Goal: Information Seeking & Learning: Learn about a topic

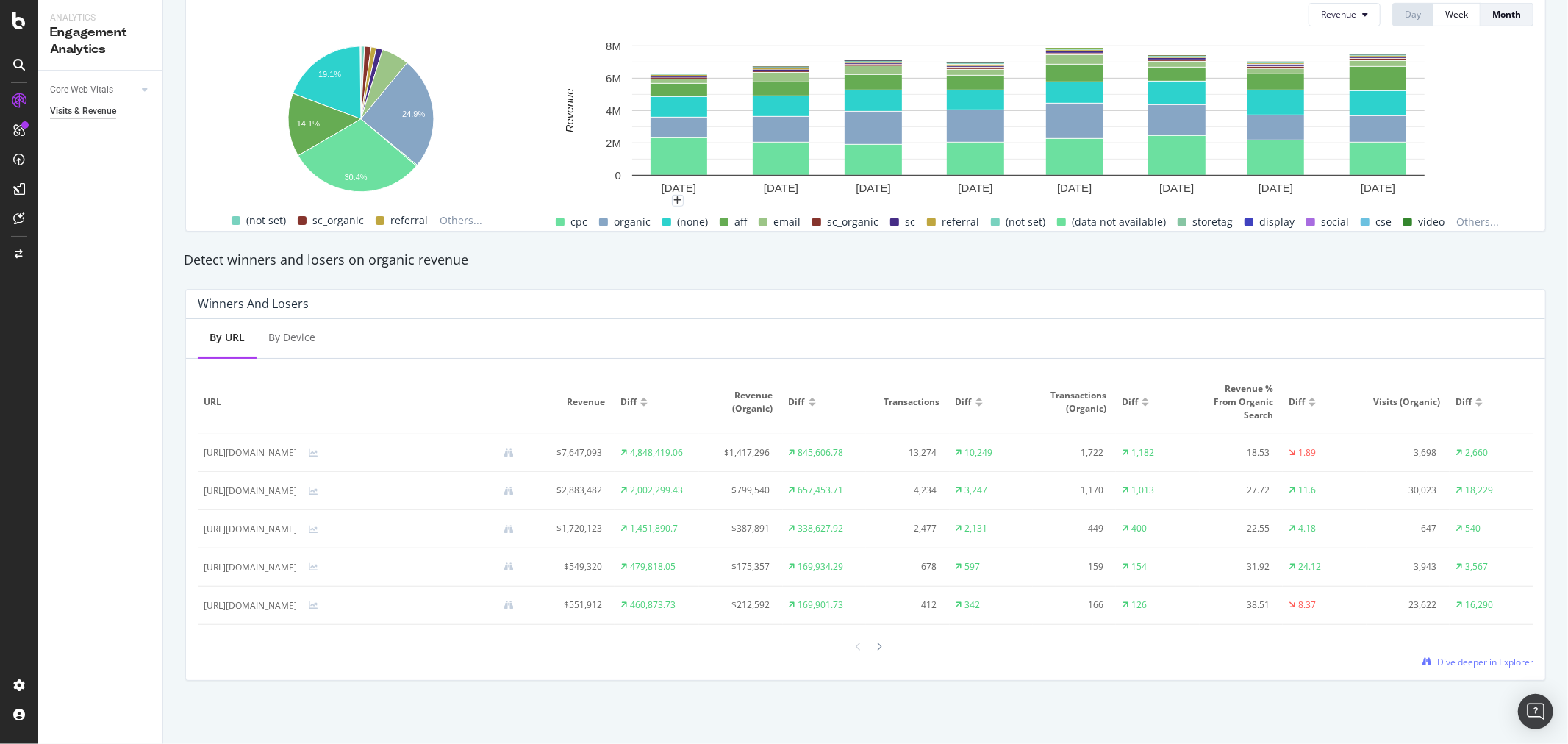
scroll to position [350, 0]
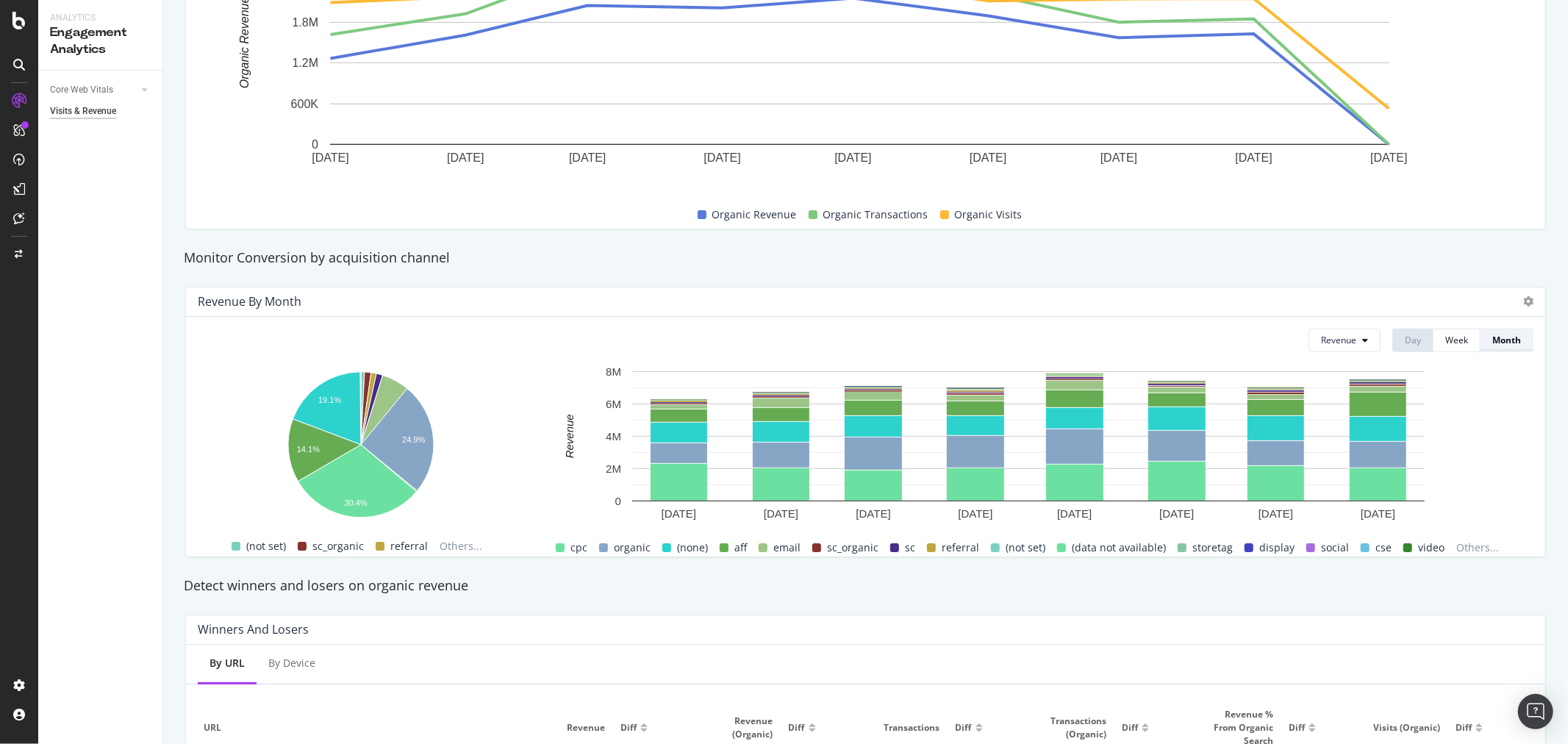
click at [1517, 341] on button "Month" at bounding box center [1507, 340] width 53 height 24
click at [1445, 334] on div "Week" at bounding box center [1457, 340] width 23 height 12
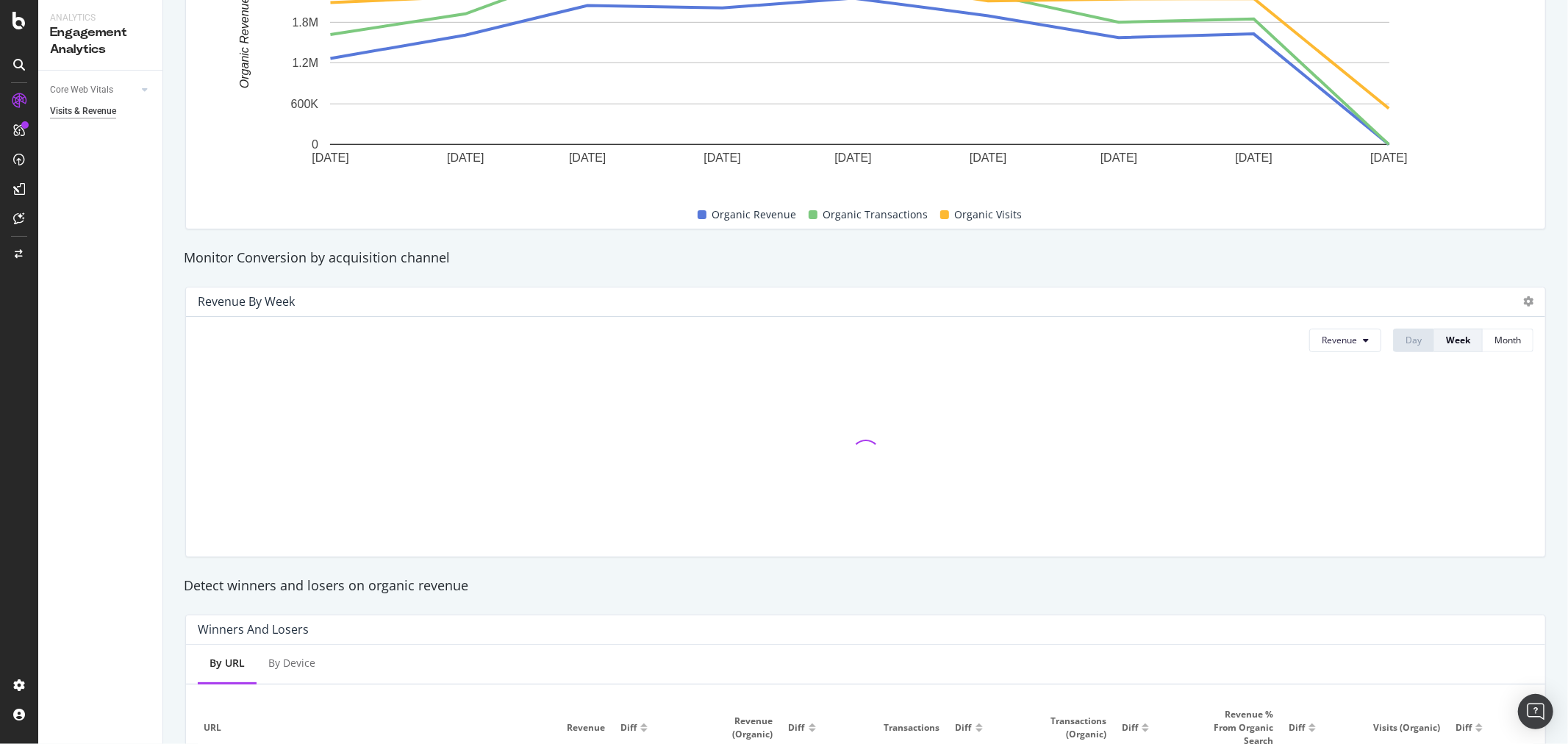
scroll to position [0, 0]
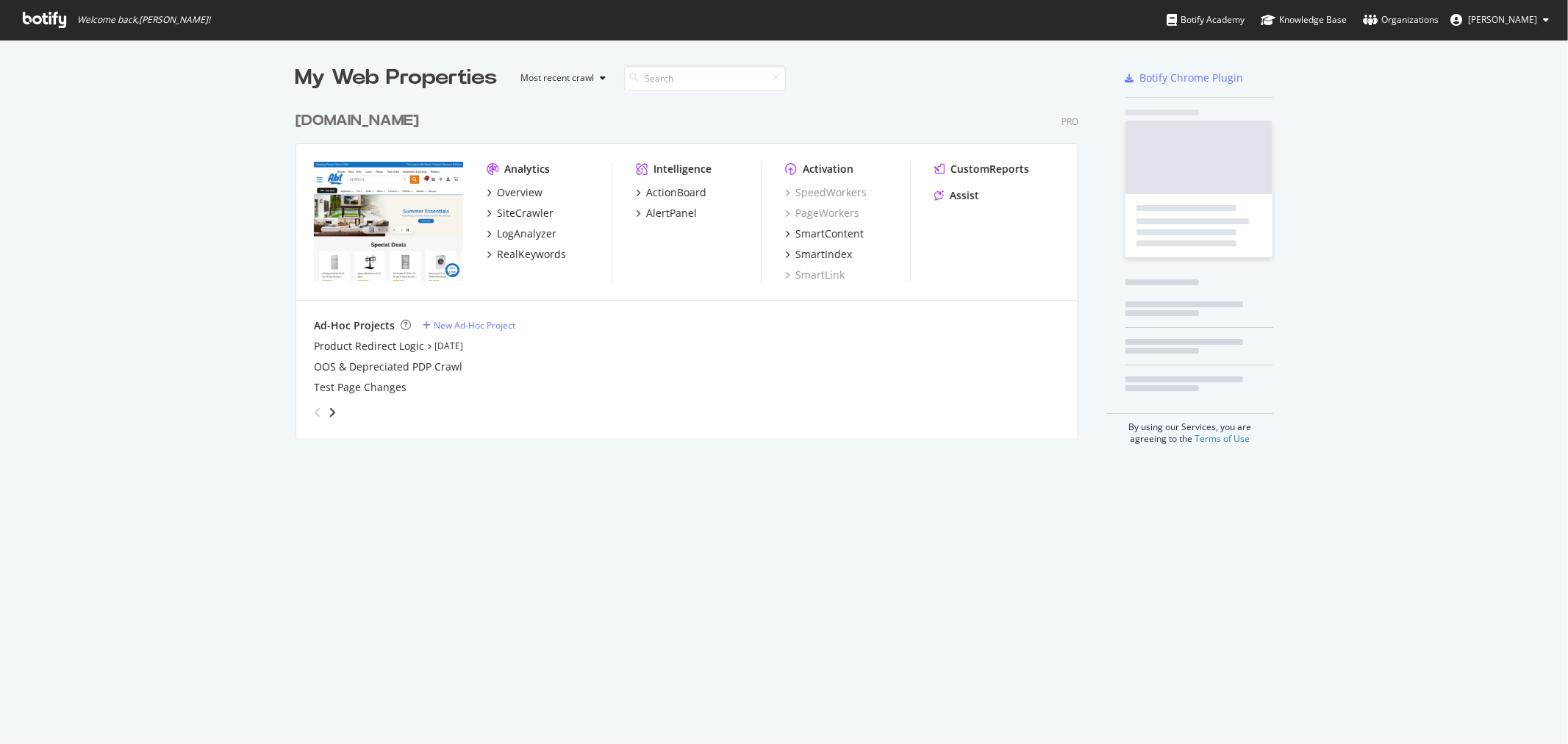
scroll to position [333, 782]
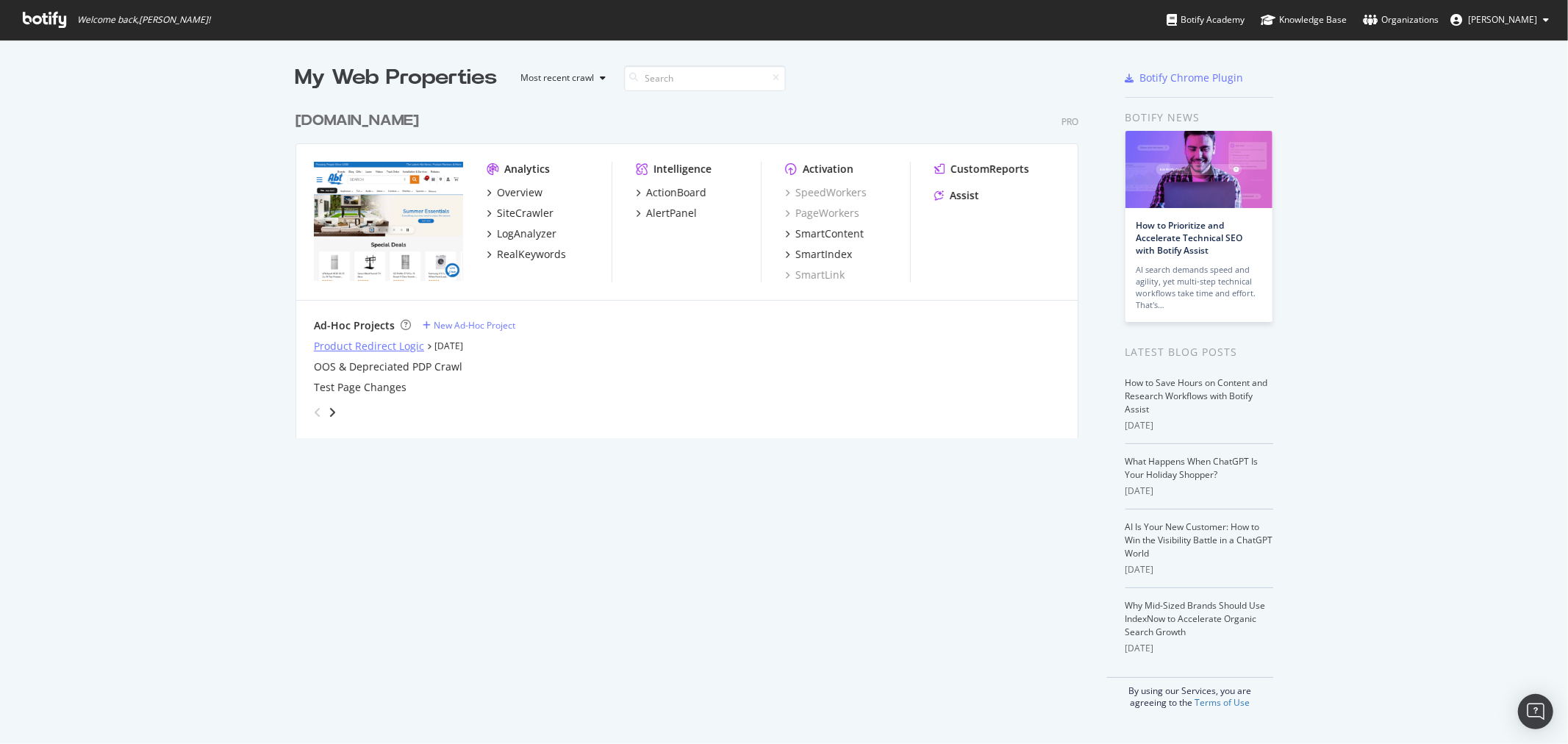
click at [388, 342] on div "Product Redirect Logic" at bounding box center [369, 346] width 111 height 15
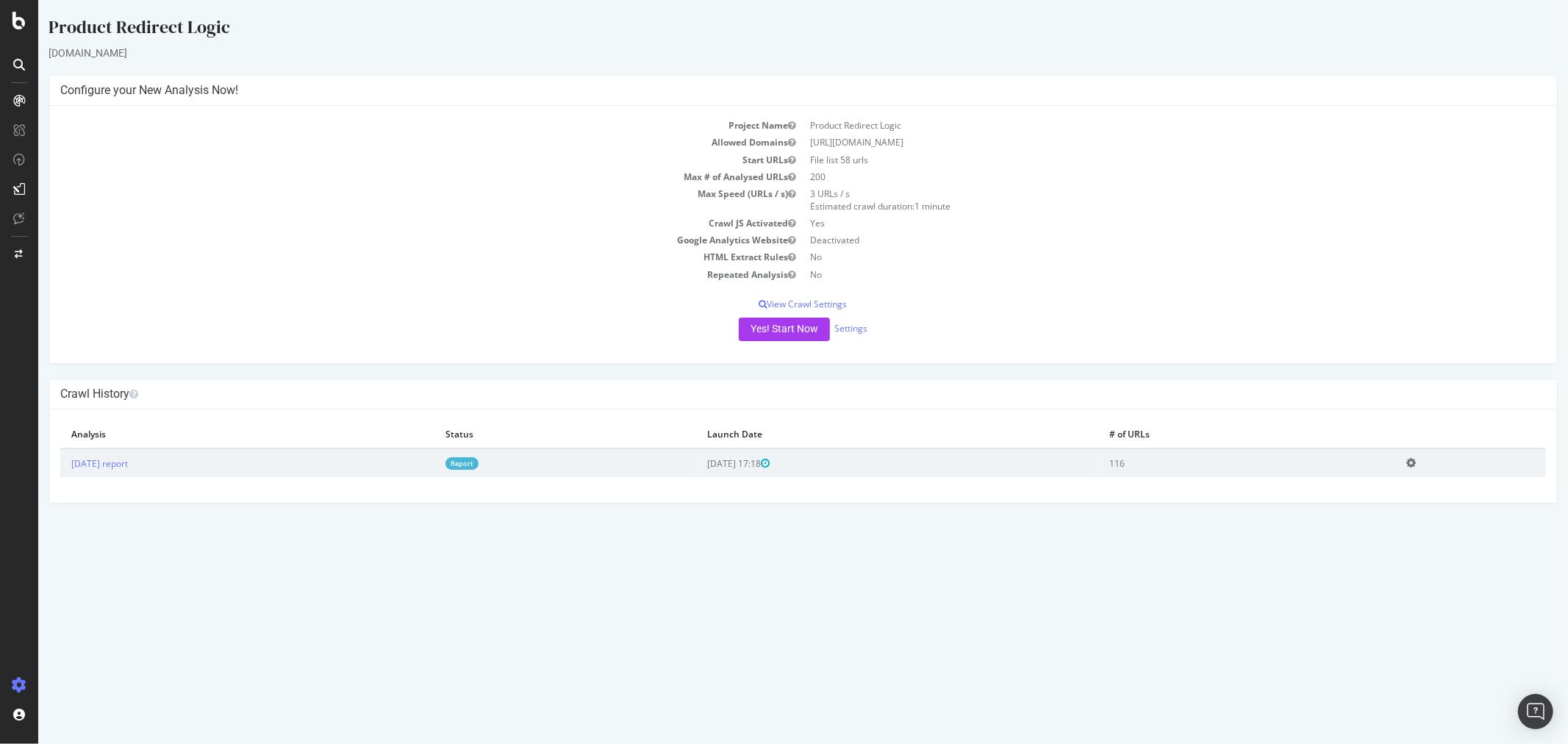
click at [505, 467] on td "Report" at bounding box center [565, 463] width 263 height 29
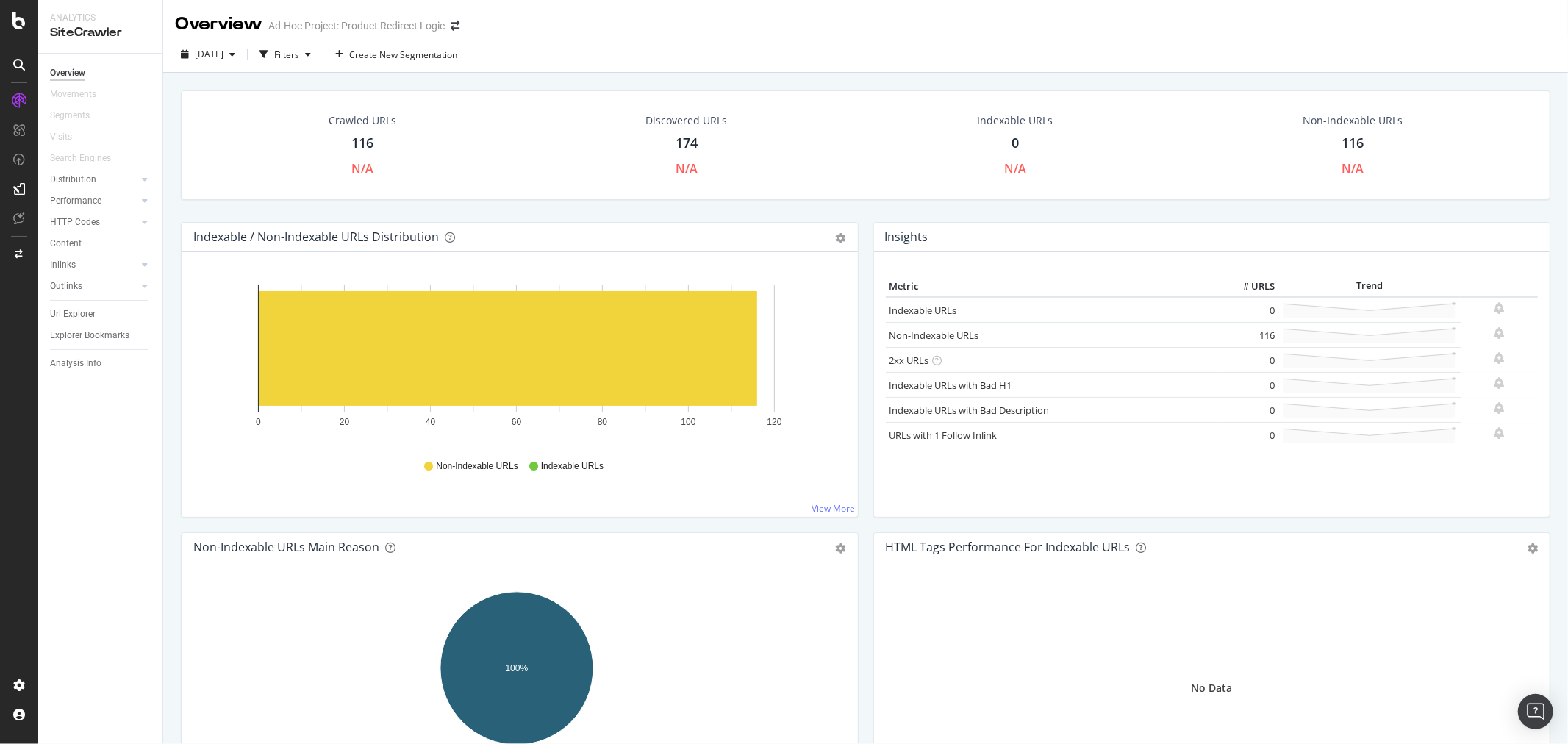
click at [345, 150] on div "Crawled URLs 116 N/A" at bounding box center [362, 146] width 97 height 79
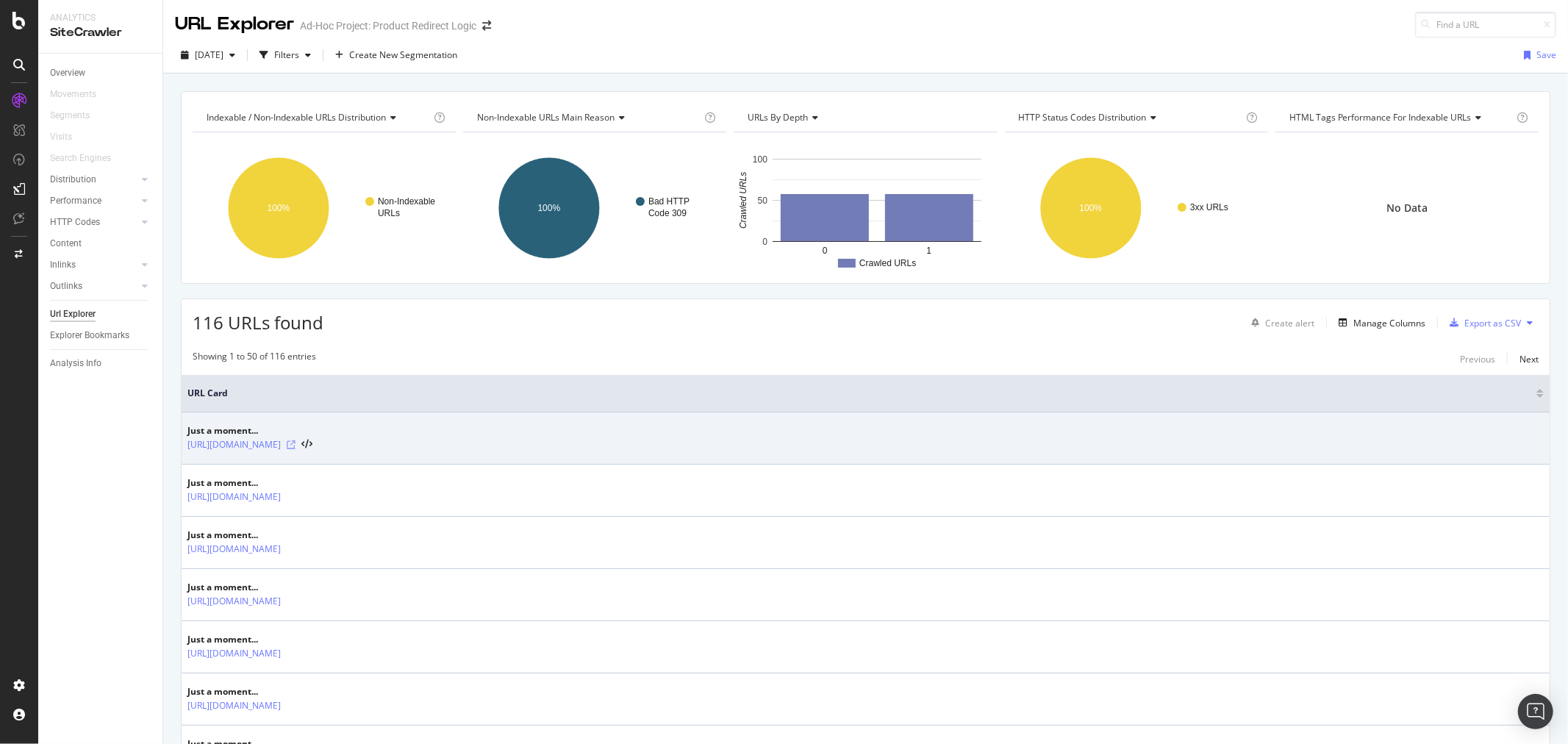
click at [296, 444] on icon at bounding box center [291, 444] width 9 height 9
click at [313, 444] on icon at bounding box center [306, 445] width 11 height 11
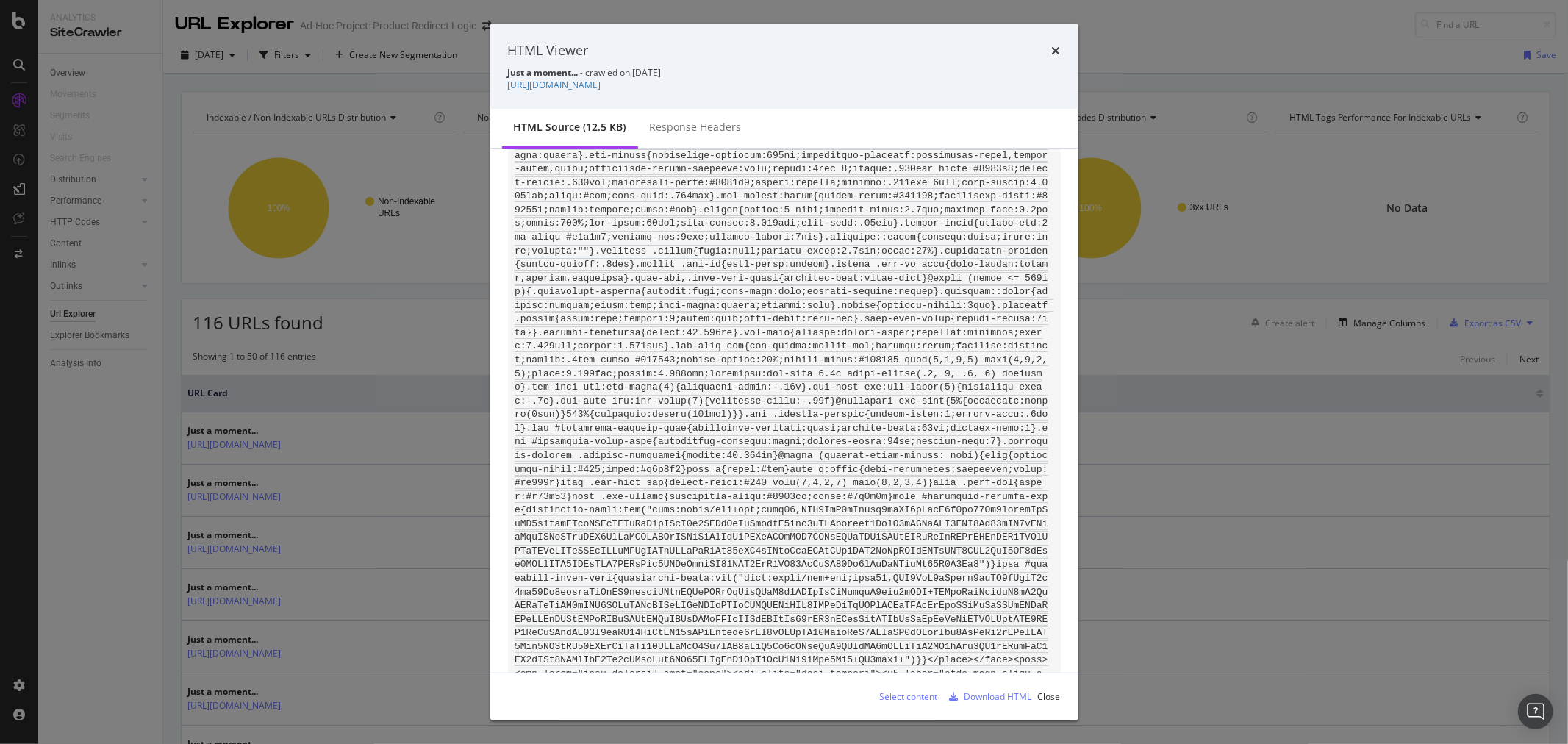
scroll to position [1287, 0]
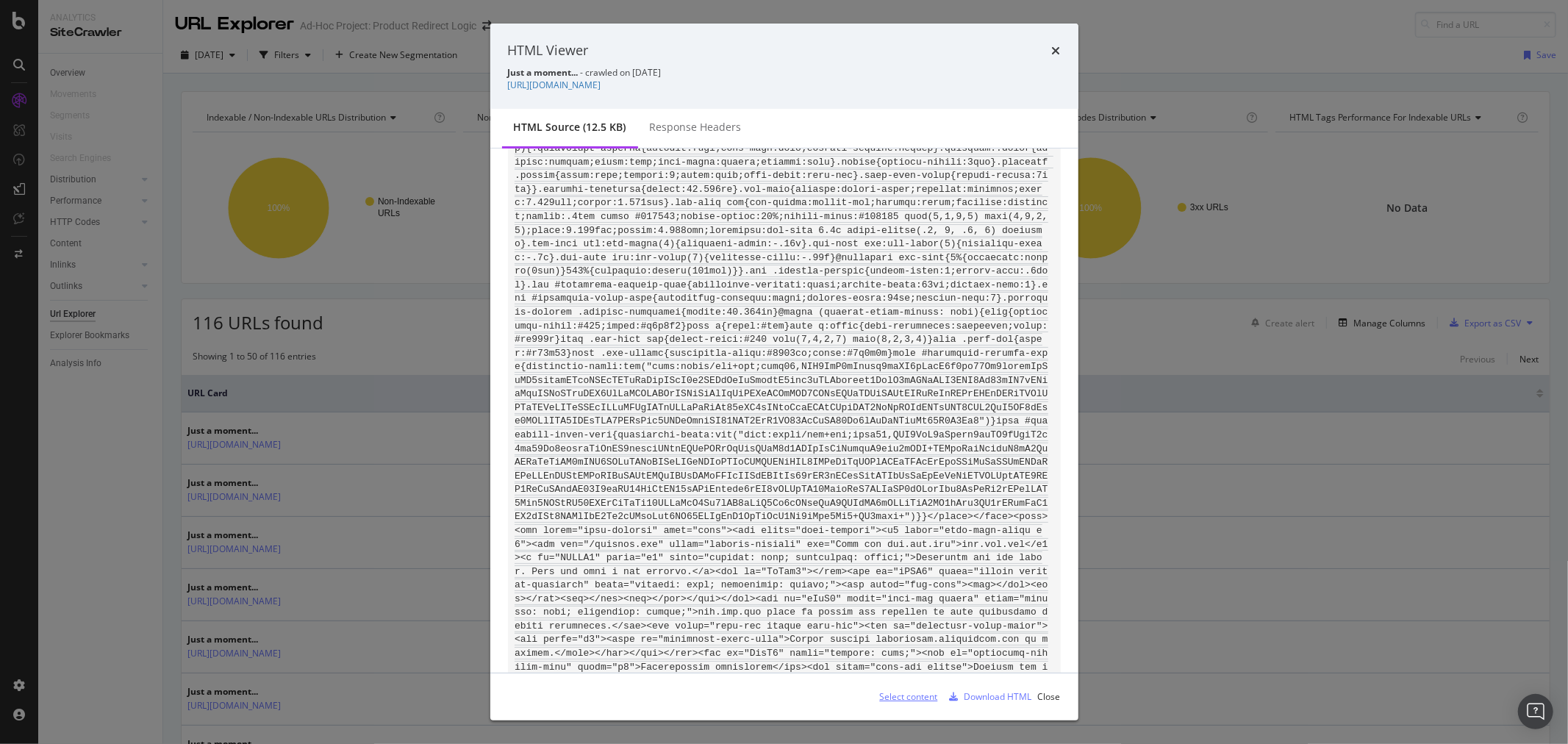
click at [905, 699] on div "Select content" at bounding box center [909, 697] width 58 height 12
click at [851, 657] on div "modal" at bounding box center [784, 410] width 588 height 524
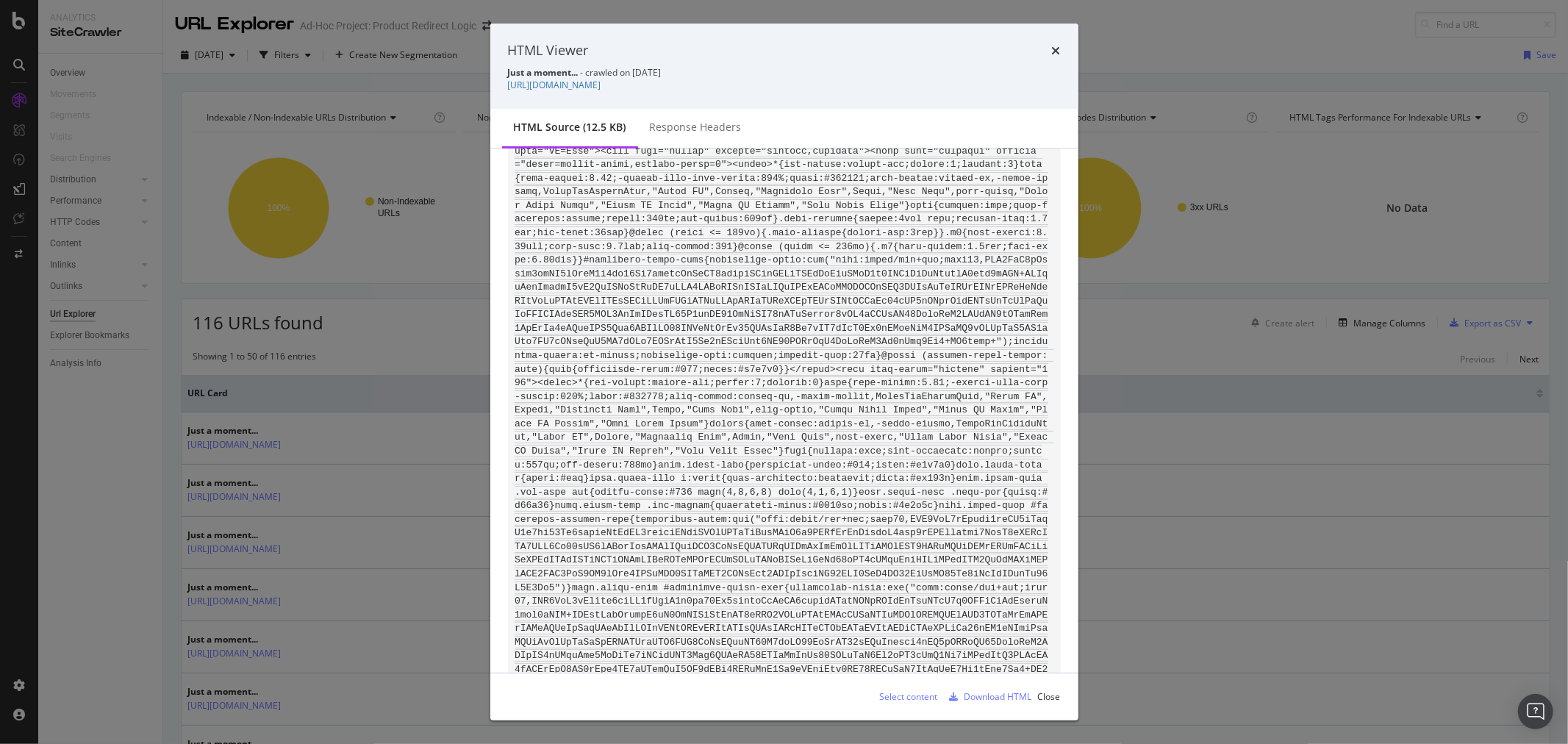
scroll to position [0, 0]
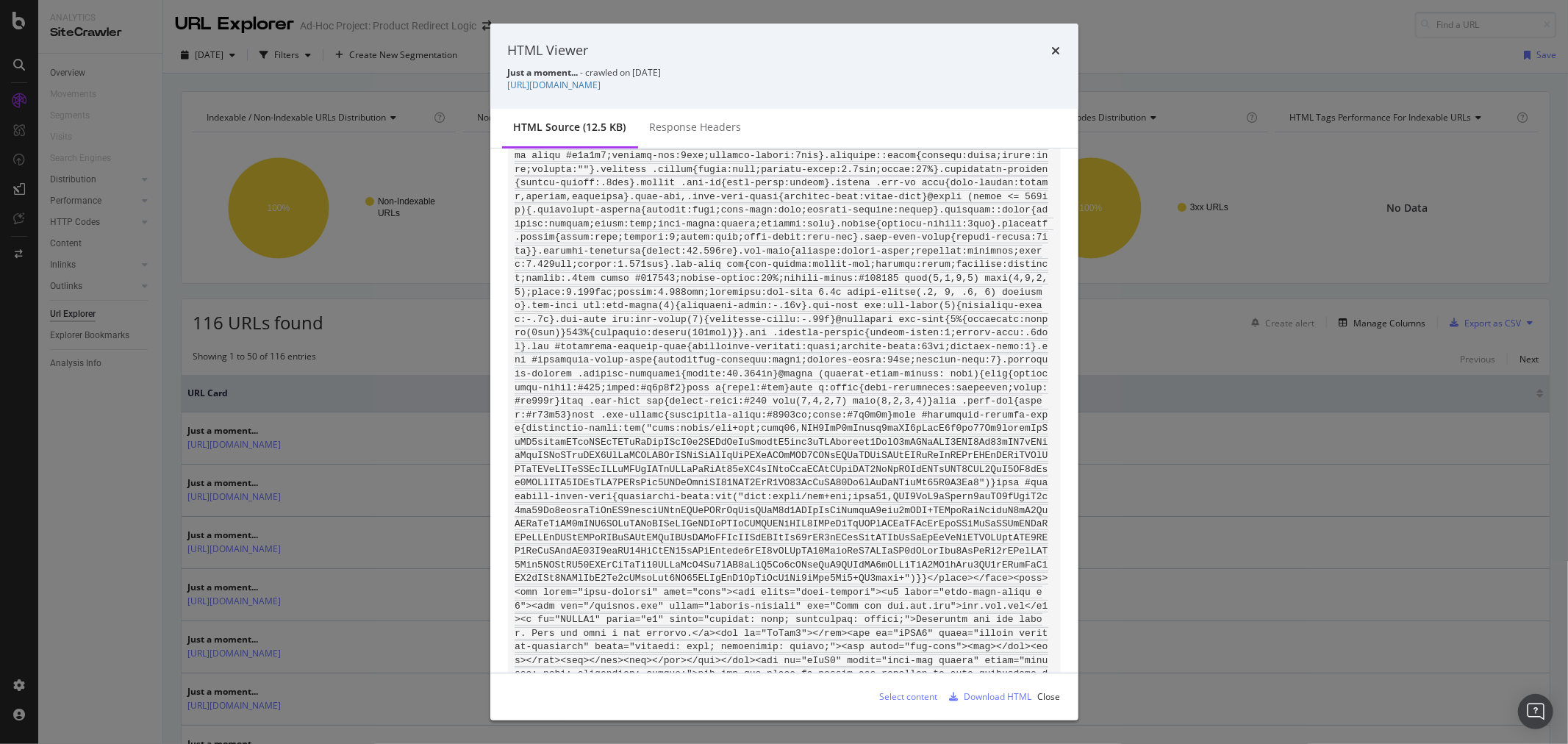
scroll to position [1287, 0]
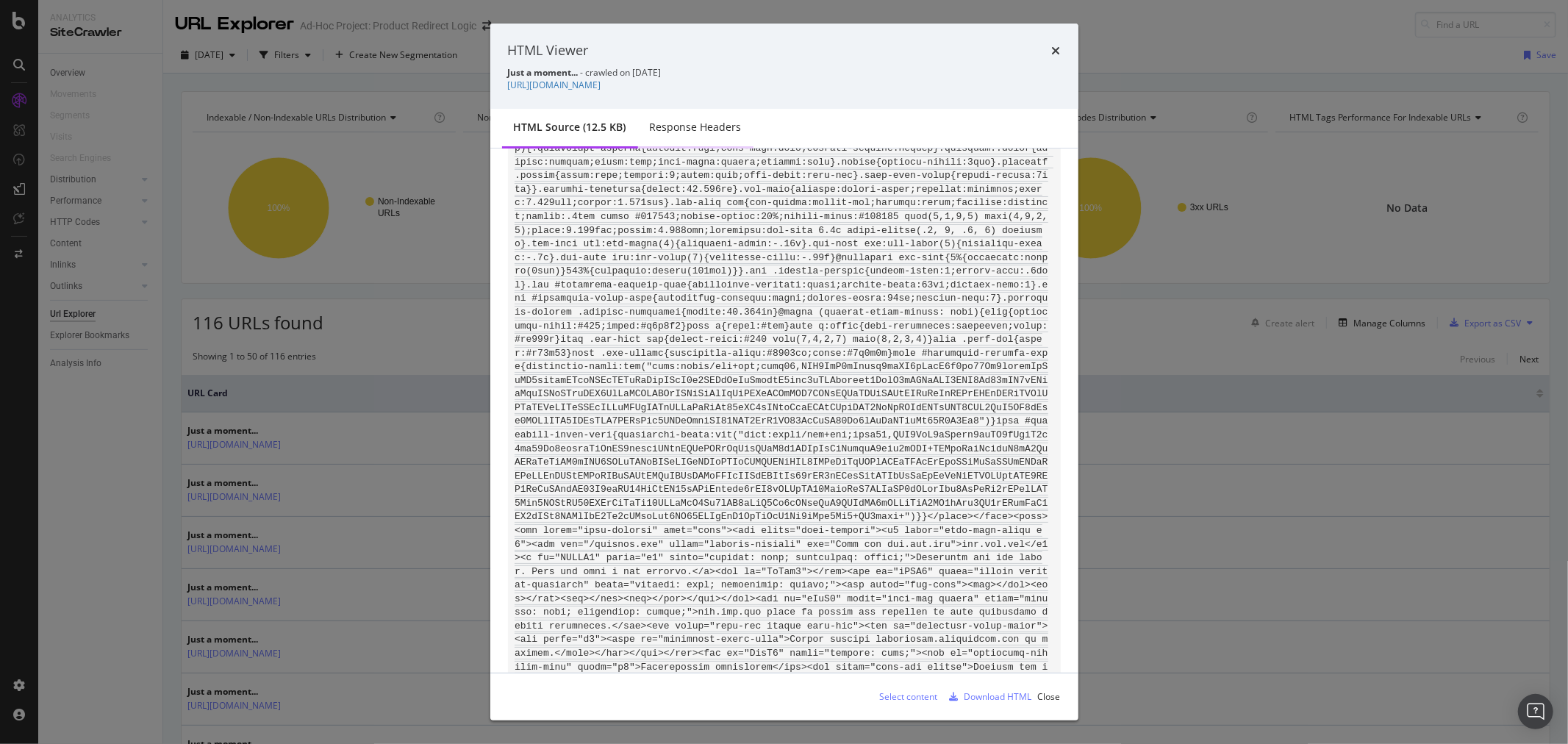
click at [681, 118] on div "Response Headers" at bounding box center [695, 128] width 115 height 40
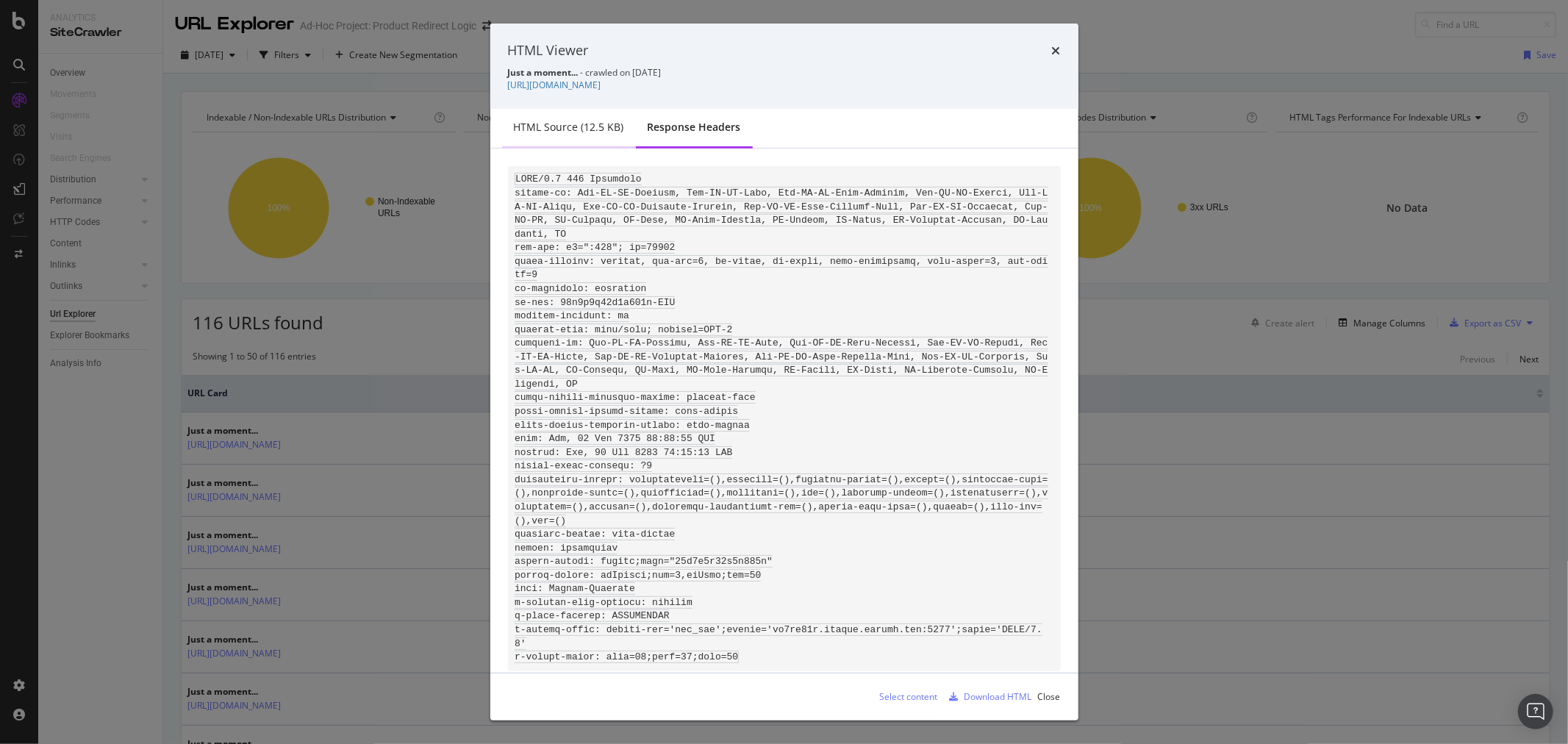
click at [579, 134] on div "HTML source (12.5 KB)" at bounding box center [569, 126] width 111 height 15
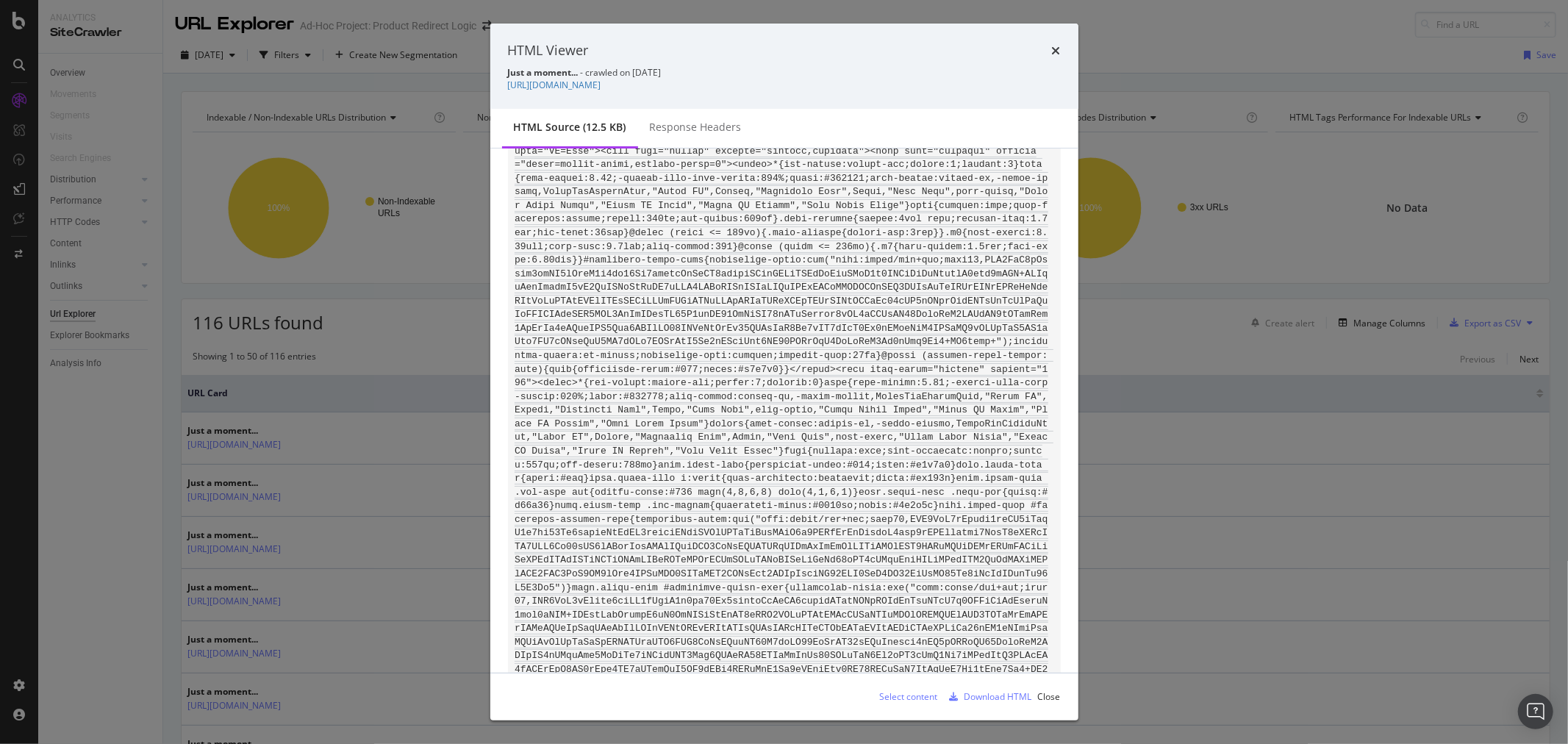
scroll to position [82, 0]
click at [109, 540] on div "HTML Viewer Just a moment... - crawled on 2025-09-05 https://www.abt.com/JL-Aud…" at bounding box center [784, 372] width 1568 height 744
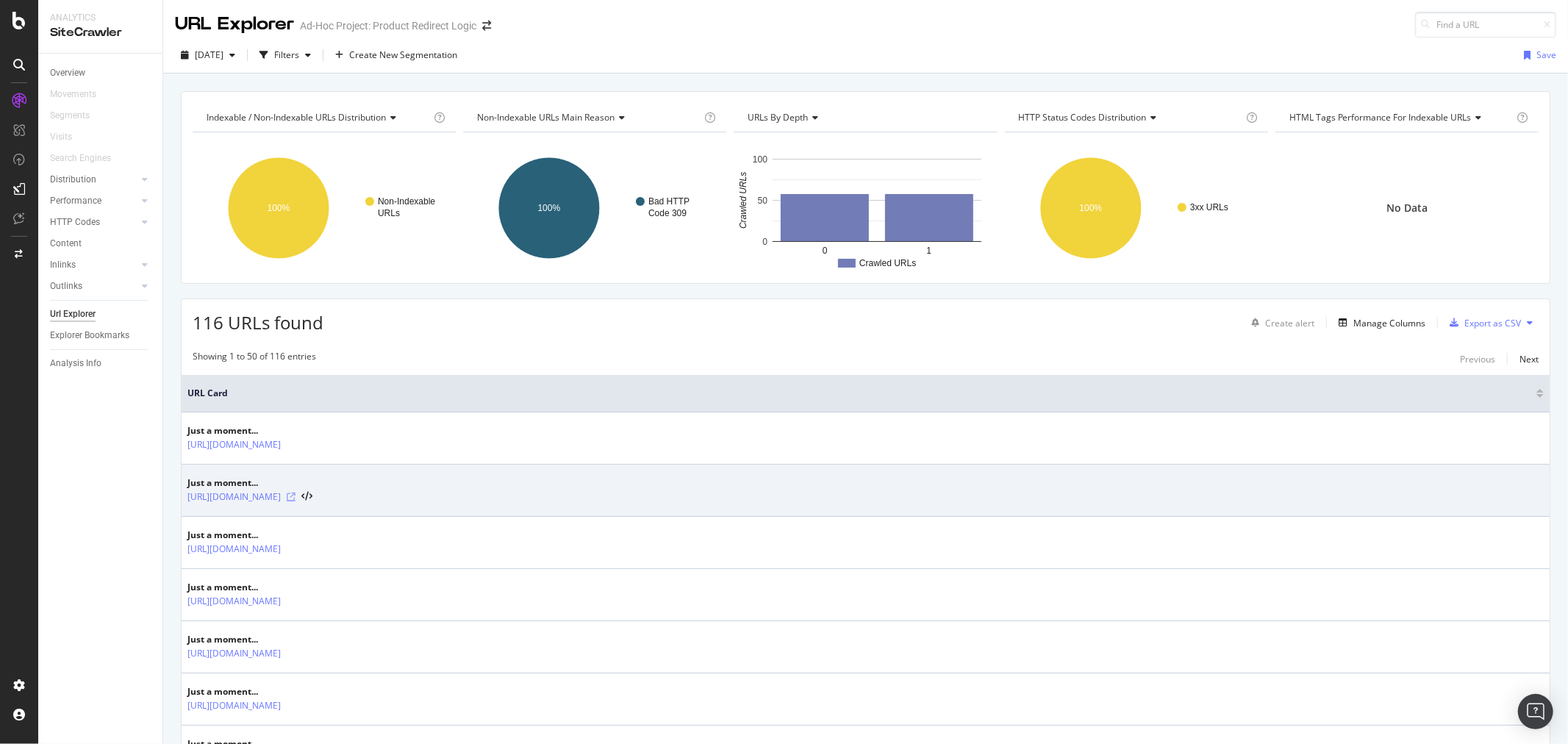
click at [296, 496] on icon at bounding box center [291, 497] width 9 height 9
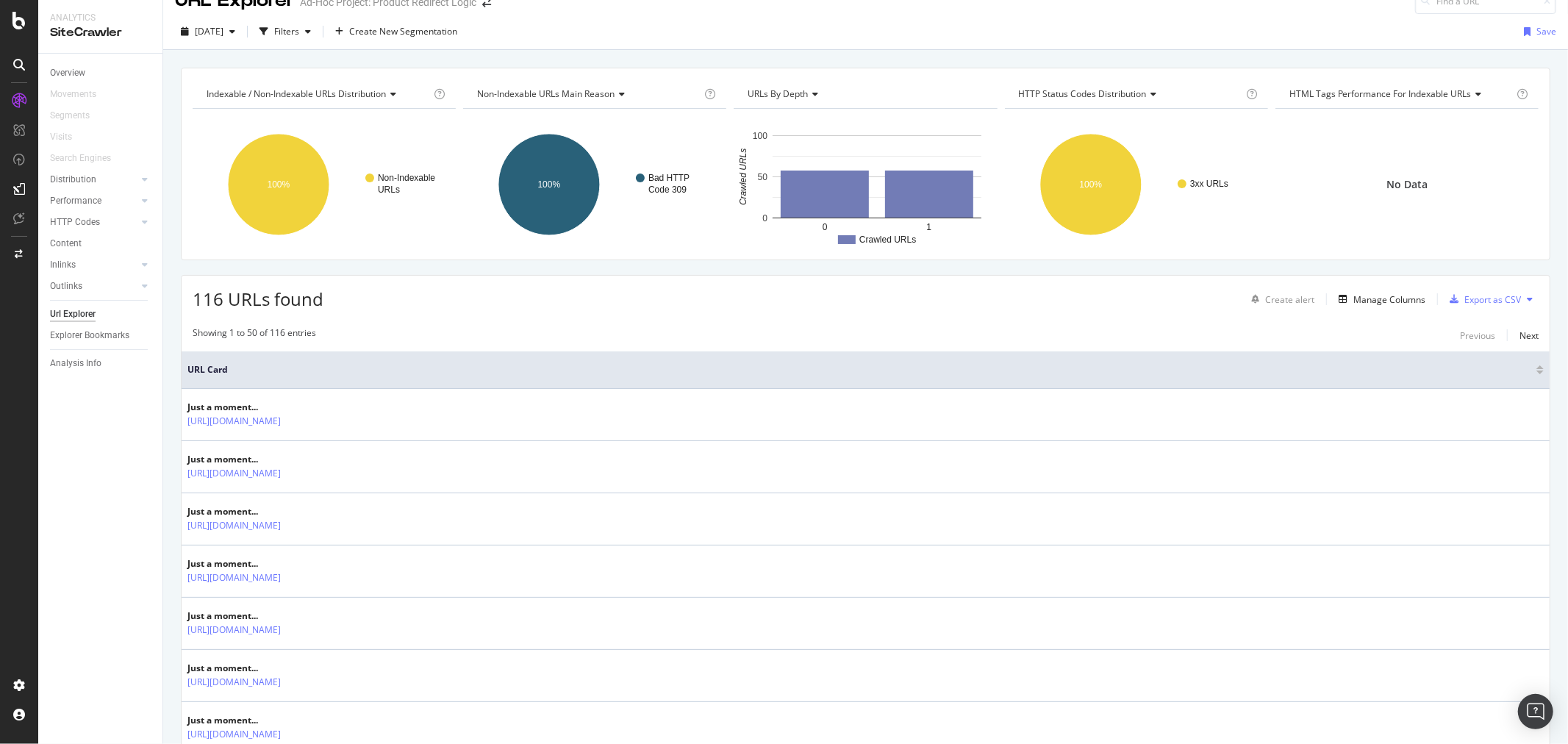
scroll to position [0, 0]
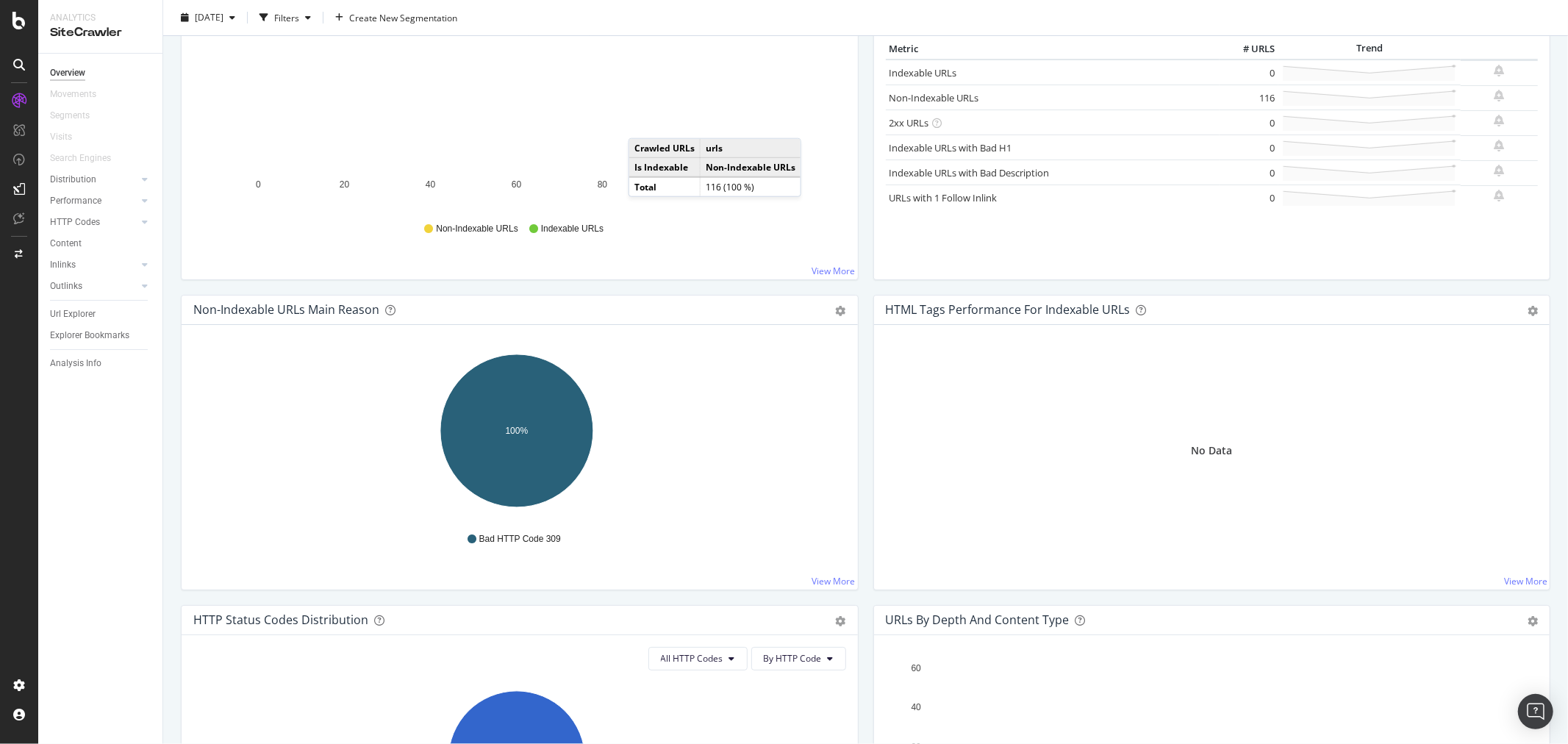
scroll to position [408, 0]
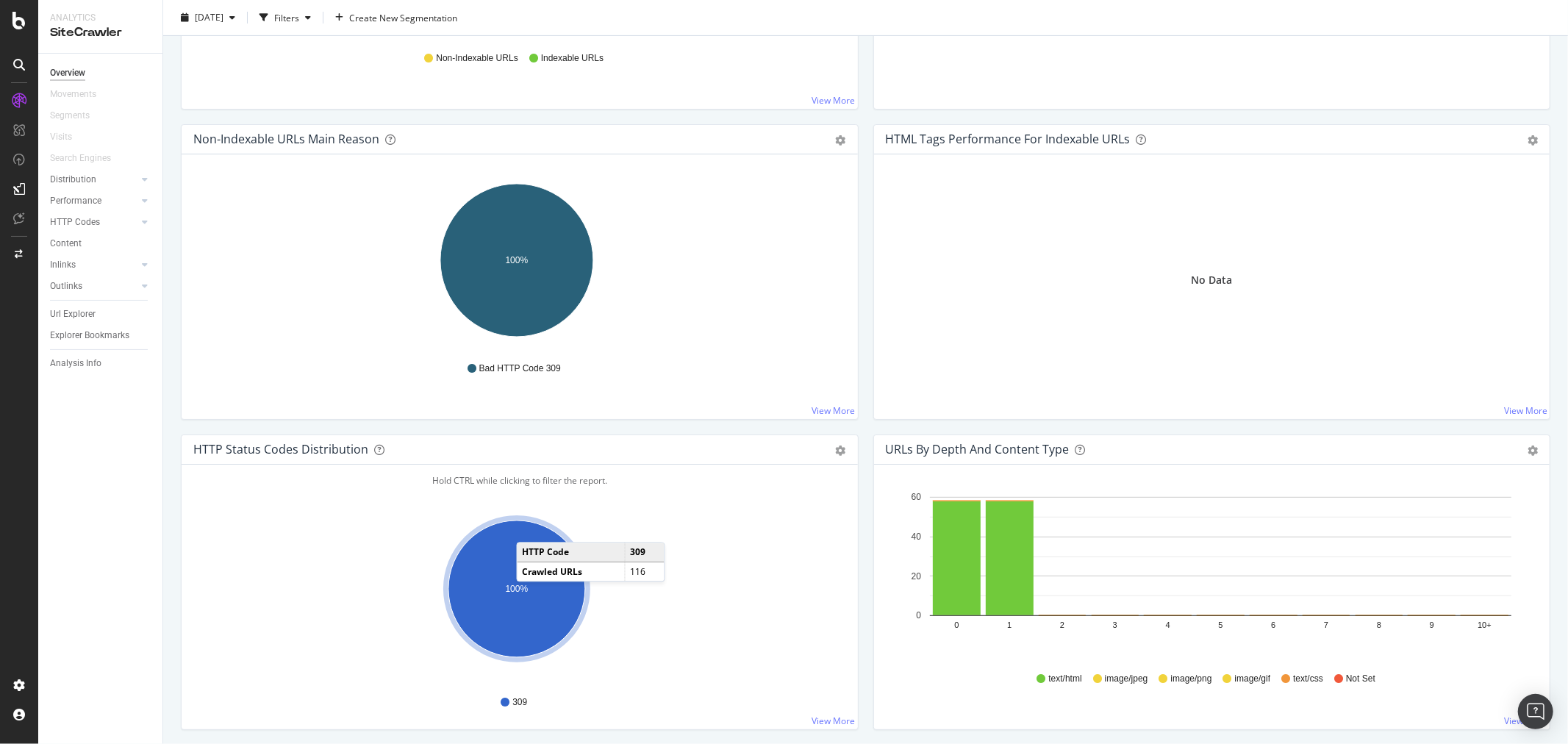
drag, startPoint x: 831, startPoint y: 722, endPoint x: 756, endPoint y: 686, distance: 83.2
click at [831, 722] on link "View More" at bounding box center [833, 721] width 43 height 12
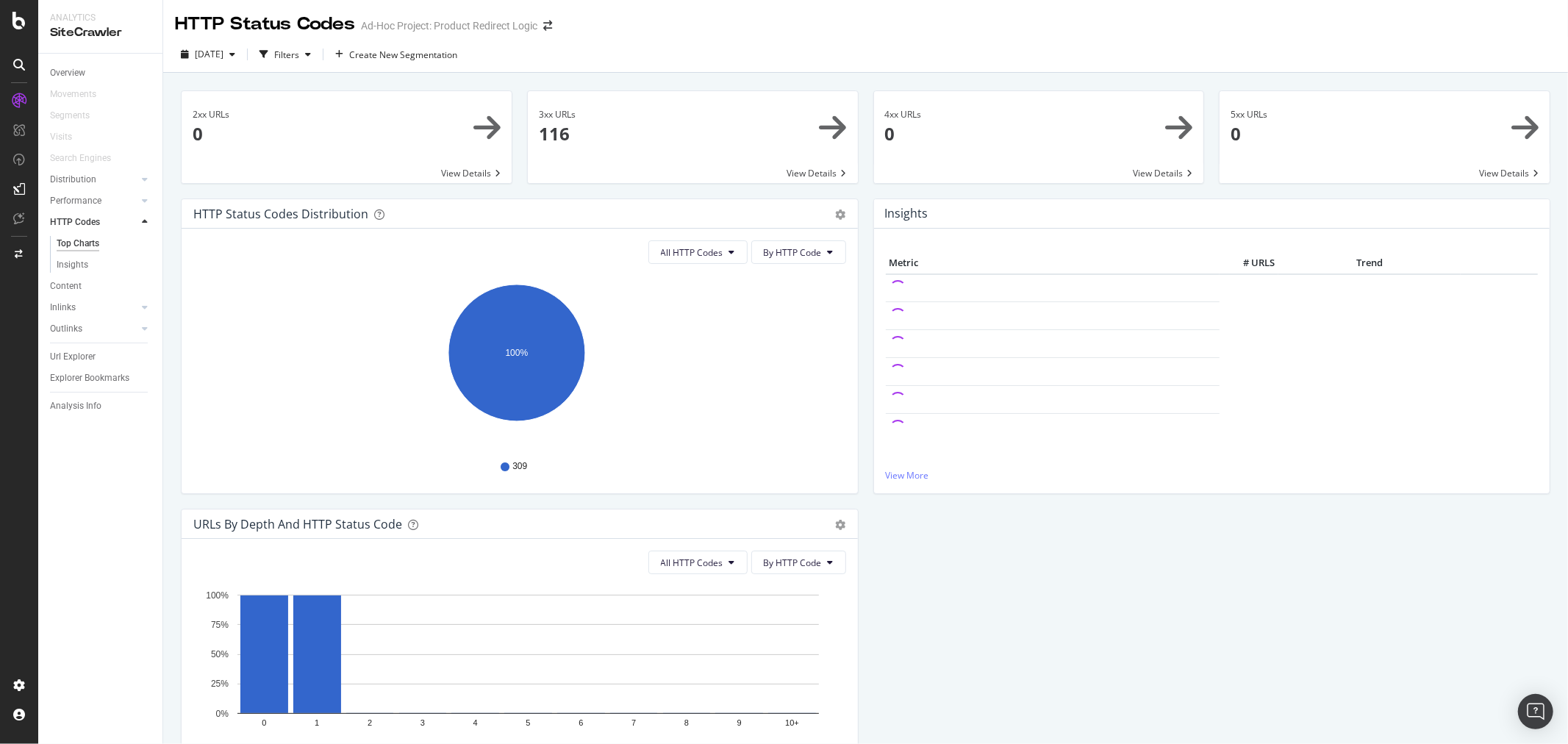
click at [813, 130] on span at bounding box center [693, 137] width 330 height 92
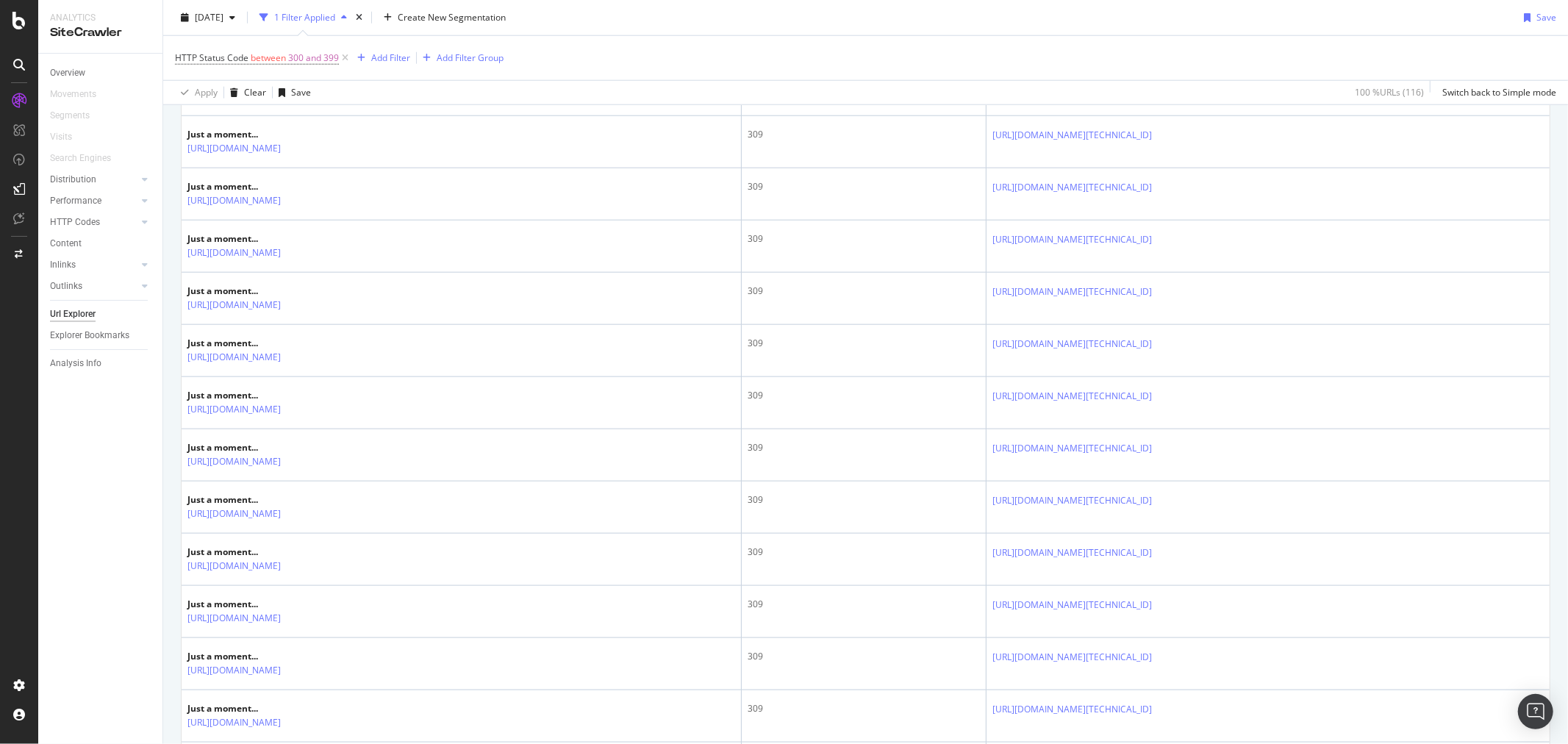
scroll to position [1961, 0]
